Goal: Task Accomplishment & Management: Complete application form

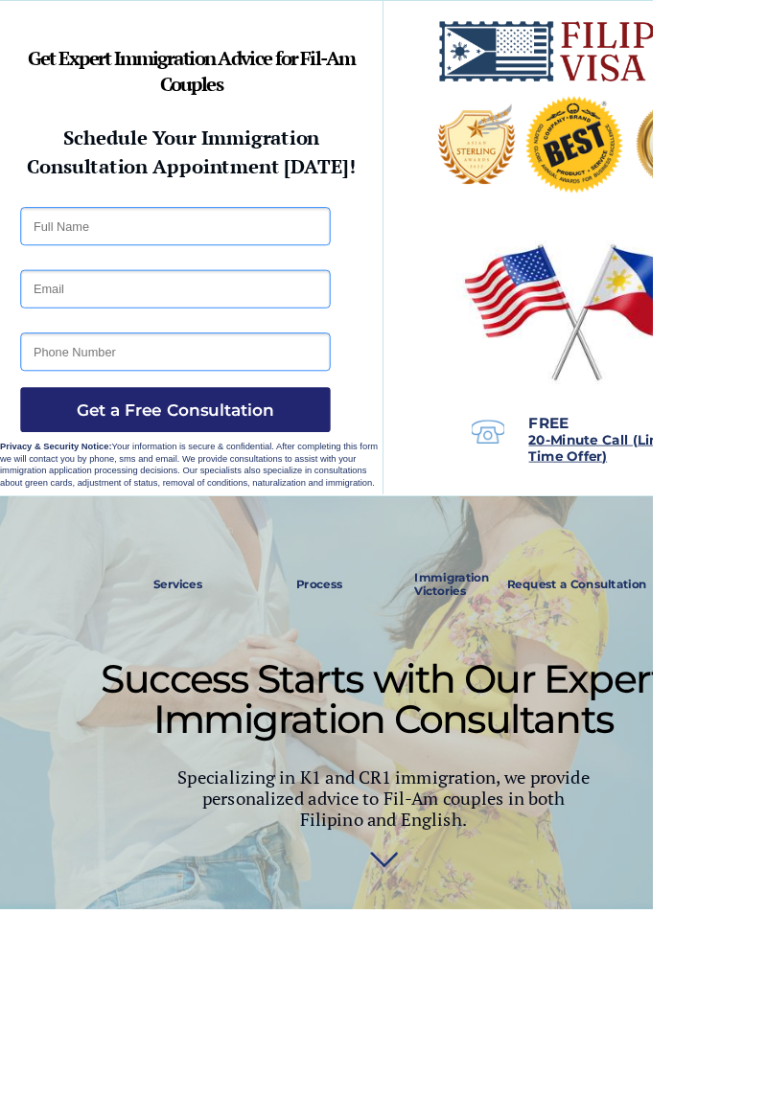
click at [766, 4] on div at bounding box center [450, 292] width 901 height 582
